Goal: Information Seeking & Learning: Understand process/instructions

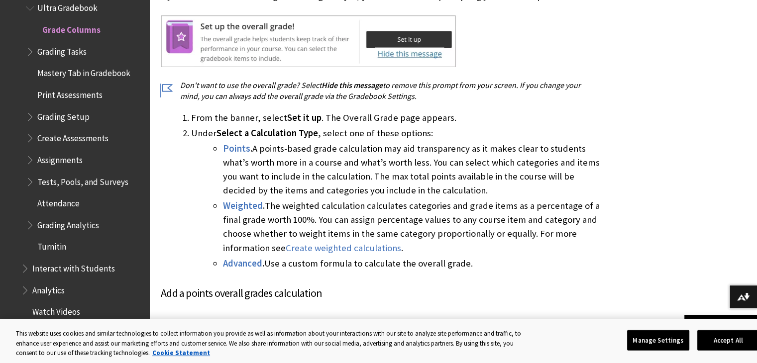
scroll to position [727, 0]
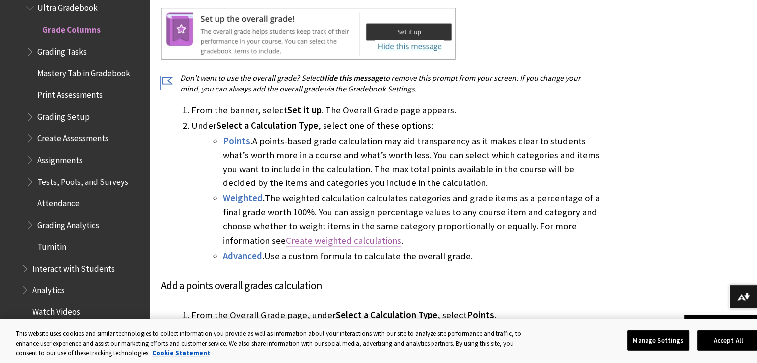
click at [334, 240] on link "Create weighted calculations" at bounding box center [343, 241] width 115 height 12
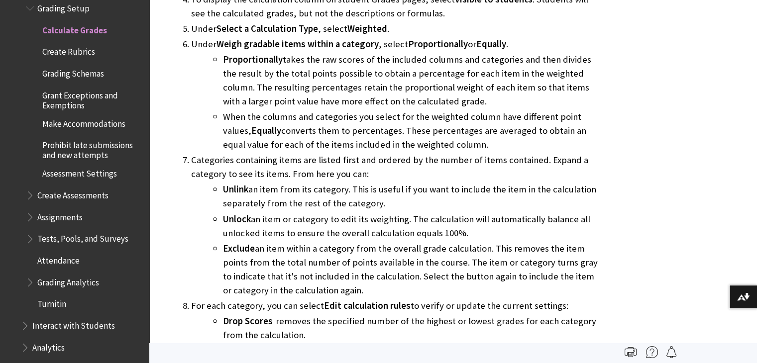
scroll to position [2193, 0]
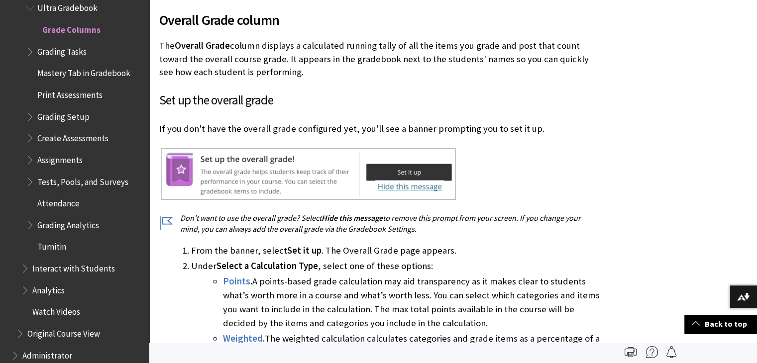
scroll to position [585, 0]
